Goal: Find specific page/section: Find specific page/section

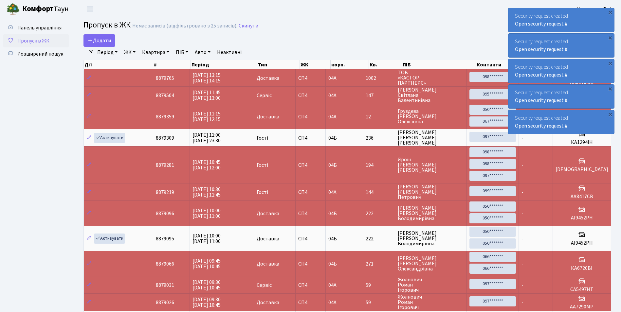
select select "25"
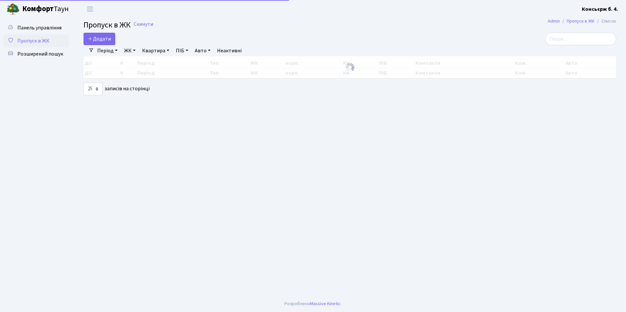
select select "25"
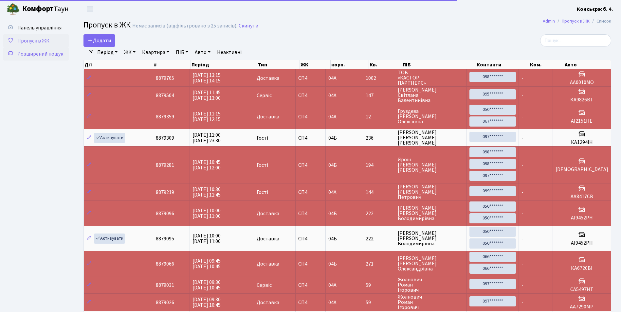
click at [15, 51] on link "Розширений пошук" at bounding box center [35, 53] width 65 height 13
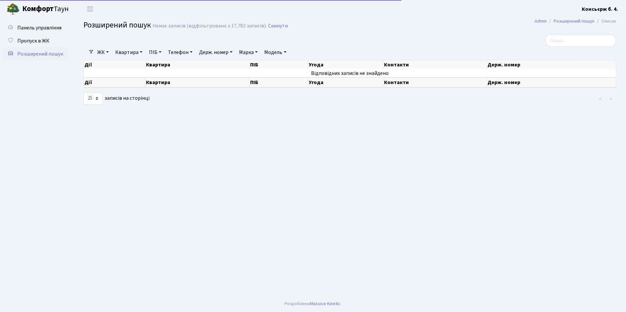
select select "25"
click at [227, 53] on link "Держ. номер" at bounding box center [215, 52] width 39 height 11
type input "0010"
click at [242, 70] on link at bounding box center [242, 65] width 14 height 12
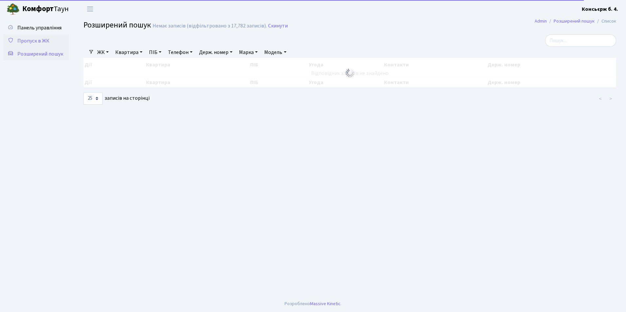
click at [57, 45] on link "Пропуск в ЖК" at bounding box center [35, 40] width 65 height 13
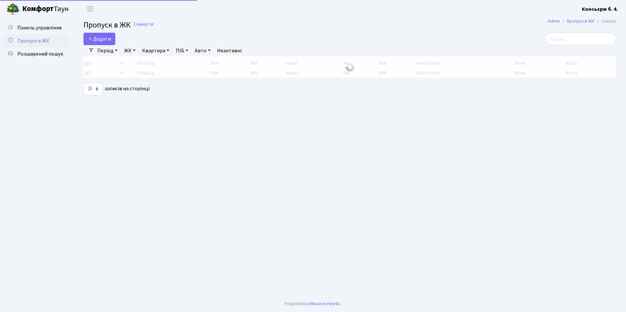
select select "25"
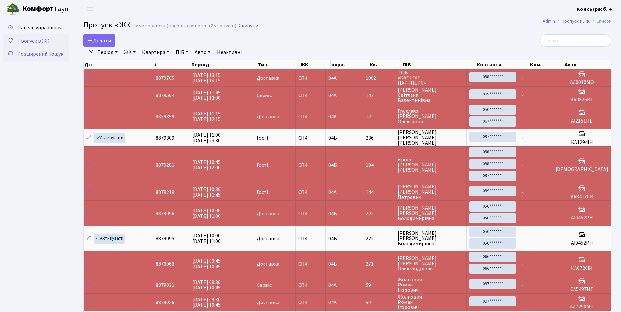
click at [51, 57] on span "Розширений пошук" at bounding box center [40, 53] width 46 height 7
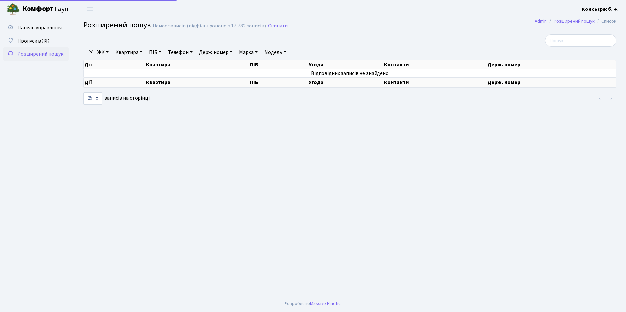
select select "25"
